Goal: Task Accomplishment & Management: Use online tool/utility

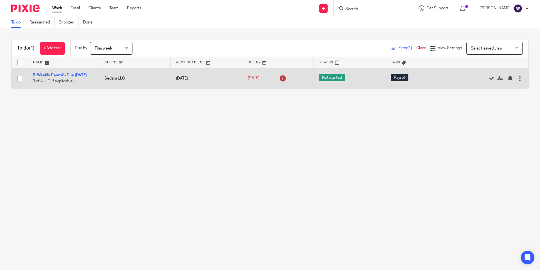
click at [47, 73] on link "Bi Weekly Payroll - Due [DATE]" at bounding box center [60, 75] width 54 height 4
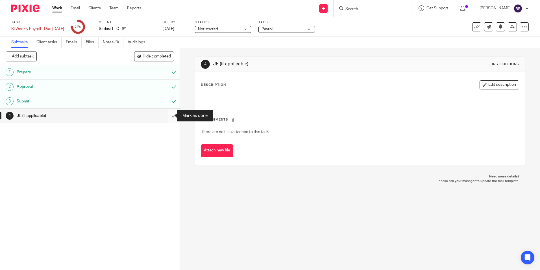
click at [170, 114] on input "submit" at bounding box center [90, 115] width 180 height 14
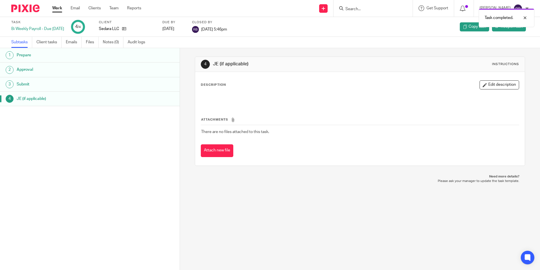
click at [54, 7] on link "Work" at bounding box center [57, 8] width 10 height 6
